Goal: Navigation & Orientation: Find specific page/section

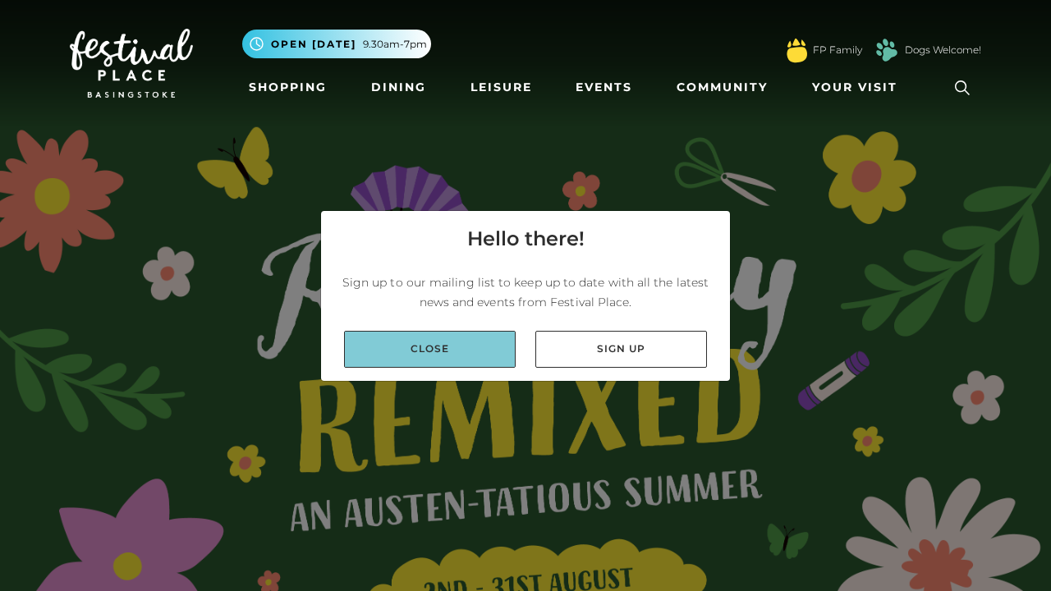
click at [430, 355] on link "Close" at bounding box center [430, 349] width 172 height 37
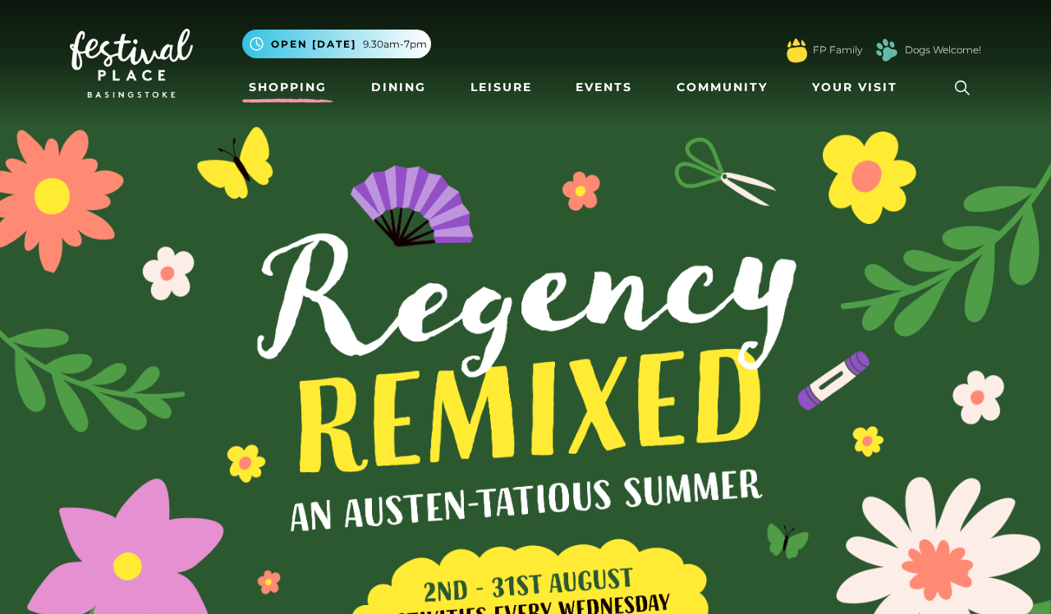
click at [273, 85] on link "Shopping" at bounding box center [287, 87] width 91 height 30
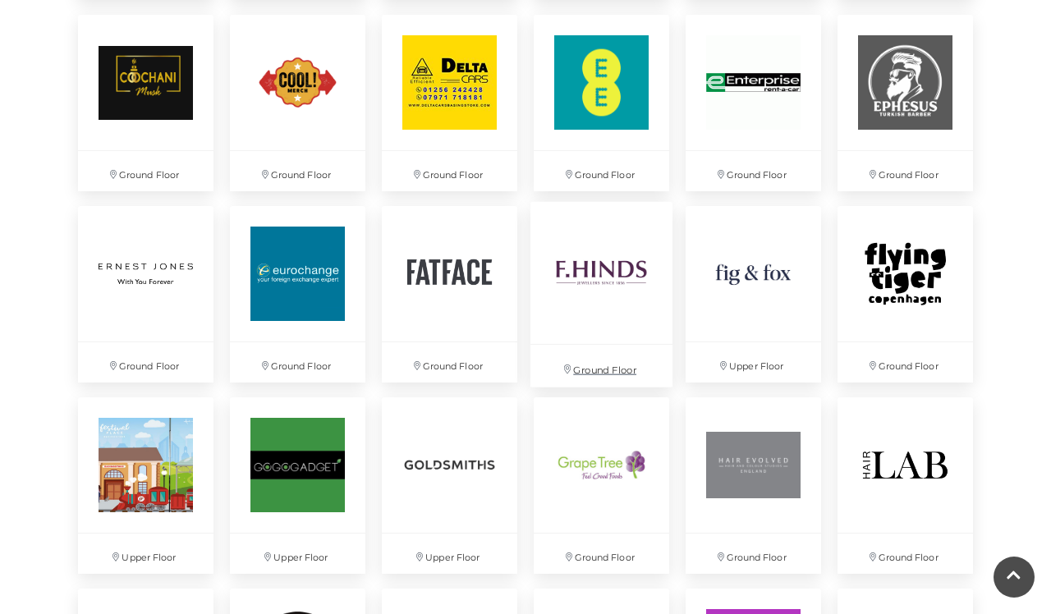
scroll to position [1794, 0]
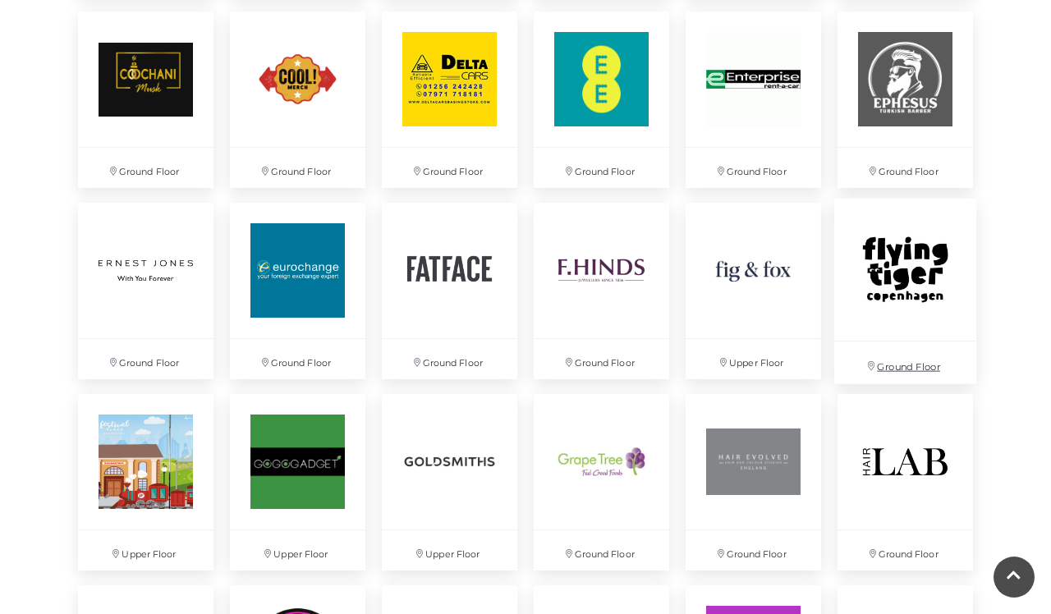
click at [881, 269] on img at bounding box center [904, 270] width 142 height 142
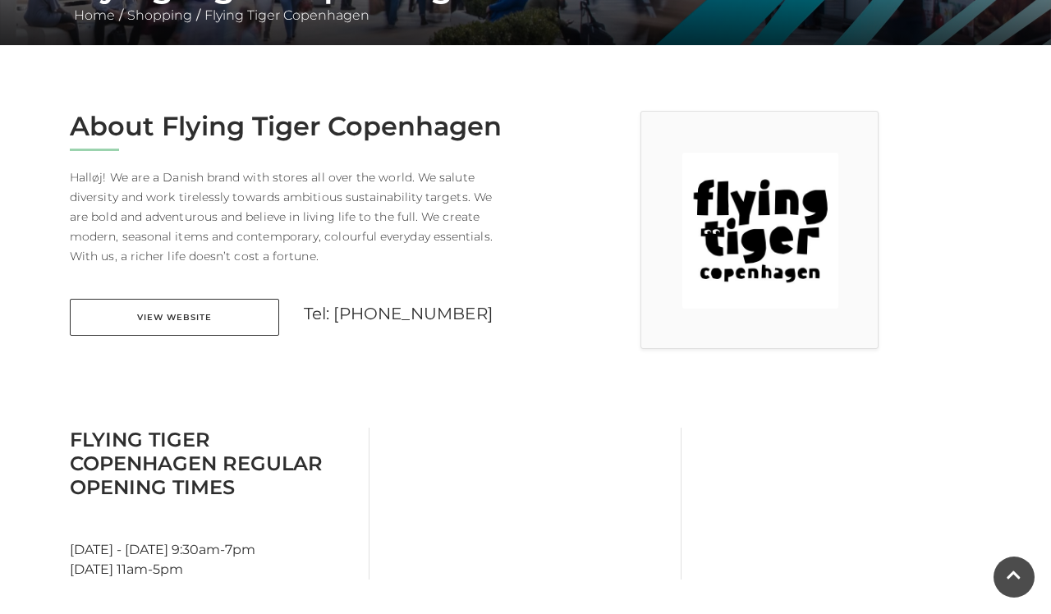
scroll to position [365, 0]
click at [214, 310] on link "View Website" at bounding box center [174, 317] width 209 height 37
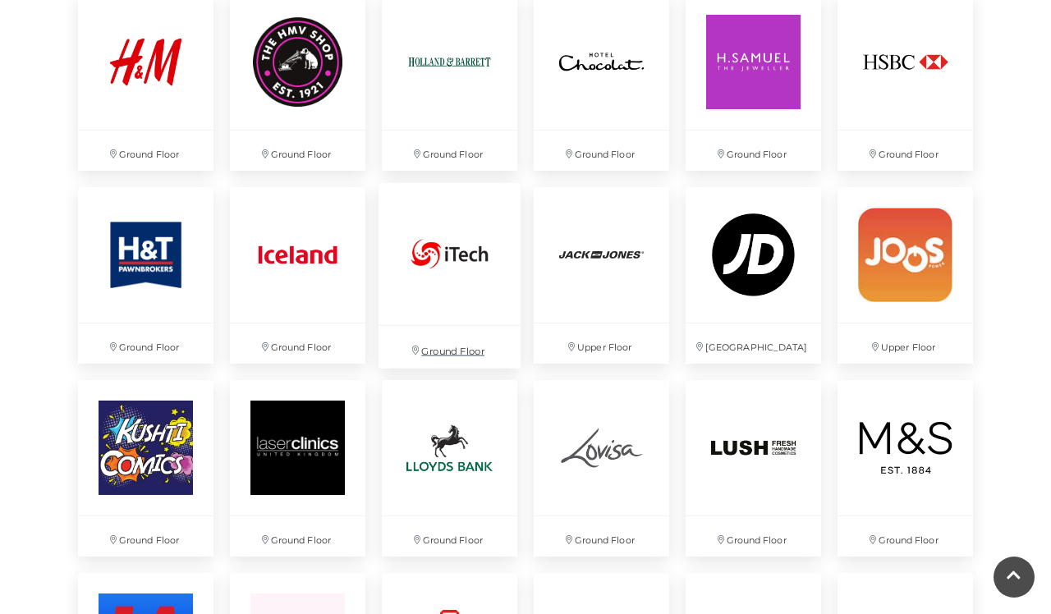
scroll to position [2397, 0]
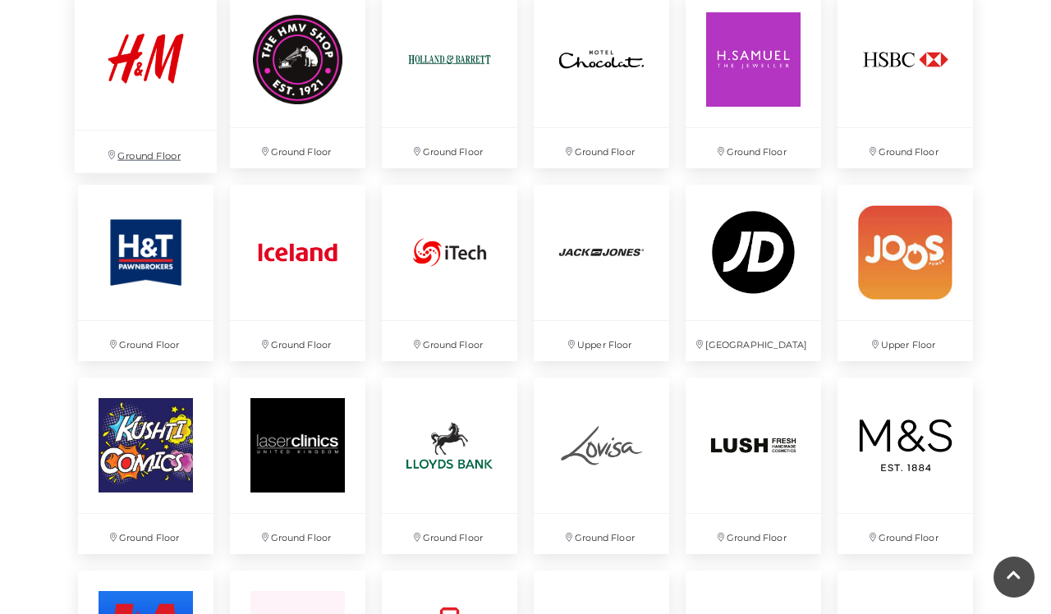
click at [170, 102] on img at bounding box center [146, 59] width 142 height 142
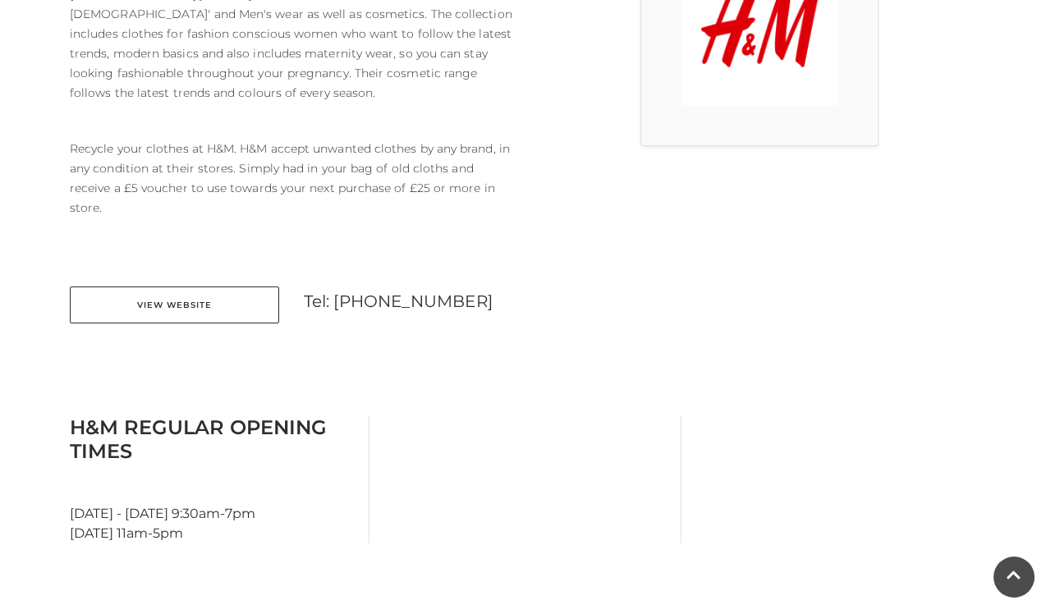
scroll to position [569, 0]
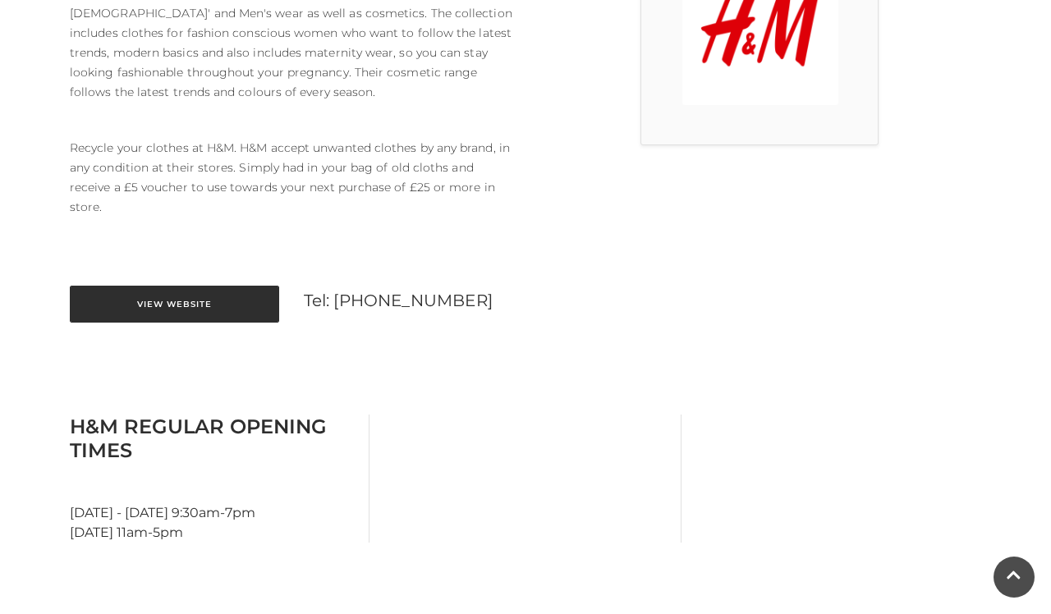
click at [262, 286] on link "View Website" at bounding box center [174, 304] width 209 height 37
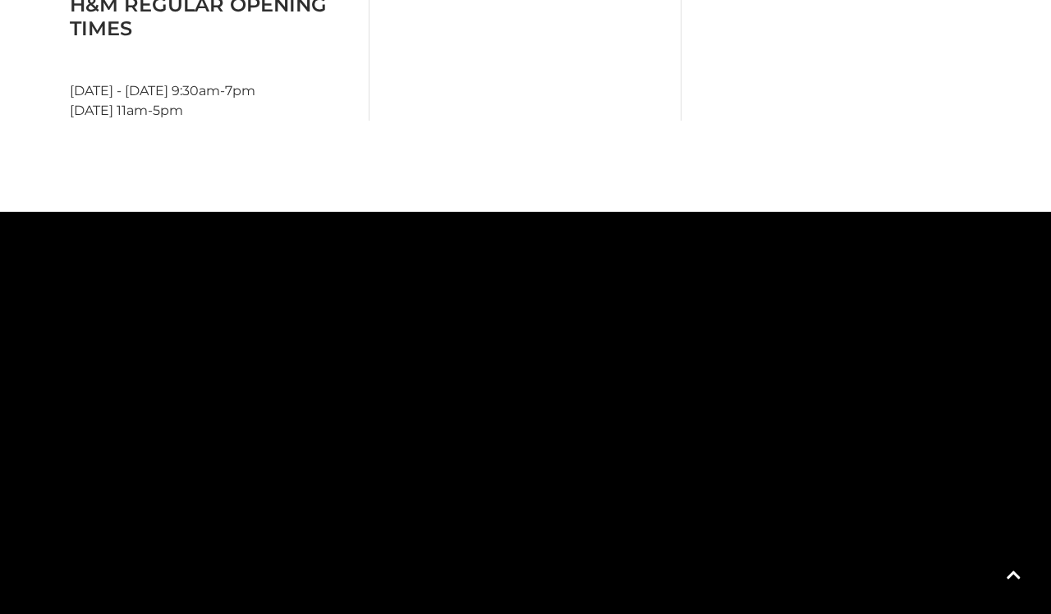
scroll to position [1016, 0]
